Goal: Information Seeking & Learning: Find specific page/section

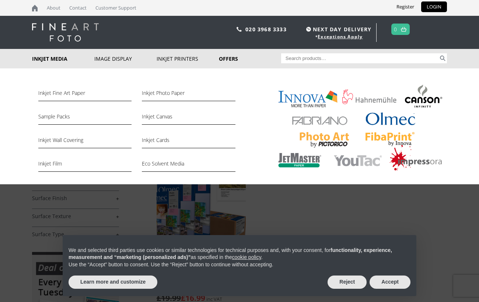
click at [390, 123] on img at bounding box center [358, 129] width 178 height 92
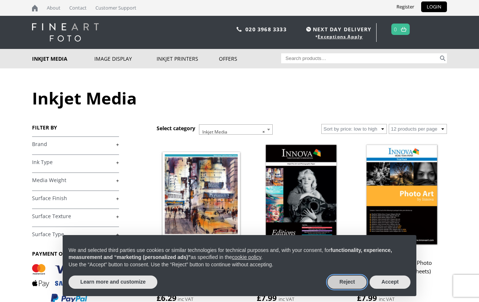
click at [350, 283] on button "Reject" at bounding box center [347, 282] width 39 height 13
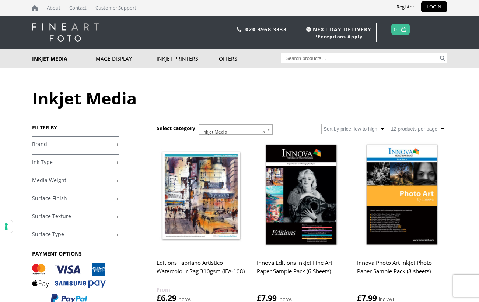
click at [324, 56] on input "Search for:" at bounding box center [360, 58] width 158 height 10
type input "olmec"
click at [438, 53] on button "Search" at bounding box center [442, 58] width 8 height 10
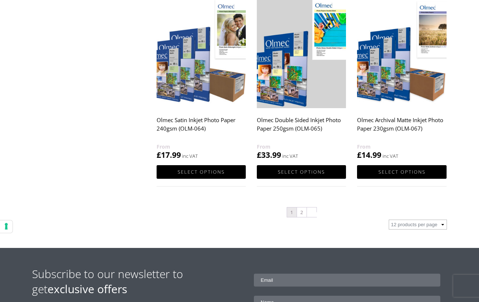
scroll to position [737, 0]
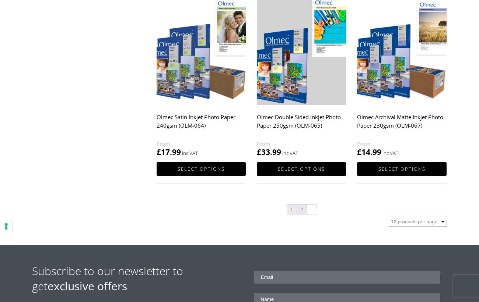
click at [305, 210] on link "2" at bounding box center [302, 210] width 10 height 10
